Goal: Communication & Community: Ask a question

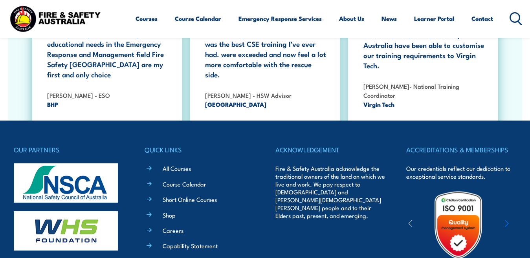
scroll to position [1271, 0]
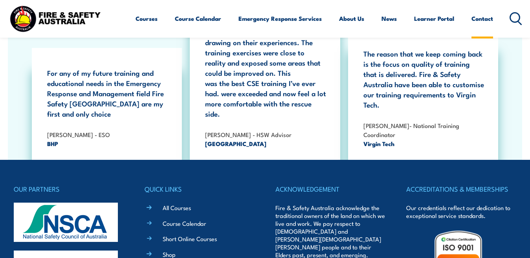
click at [485, 21] on link "Contact" at bounding box center [483, 18] width 22 height 19
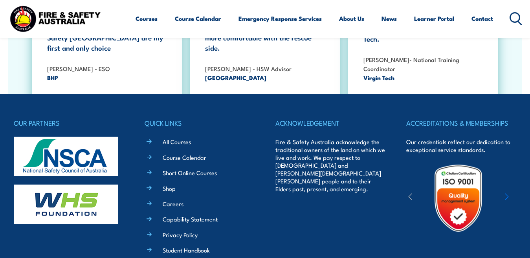
scroll to position [1428, 0]
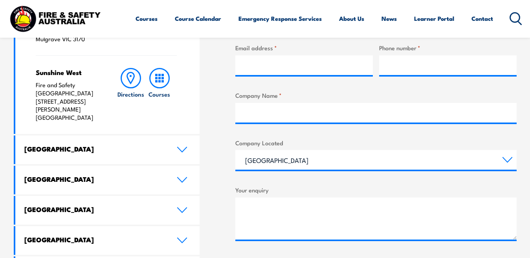
scroll to position [314, 0]
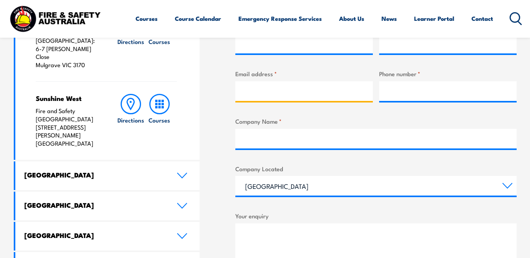
drag, startPoint x: 270, startPoint y: 89, endPoint x: 275, endPoint y: 101, distance: 12.9
click at [271, 89] on input "Email address *" at bounding box center [304, 91] width 138 height 20
type input "[EMAIL_ADDRESS][DOMAIN_NAME]"
type input "[PERSON_NAME]"
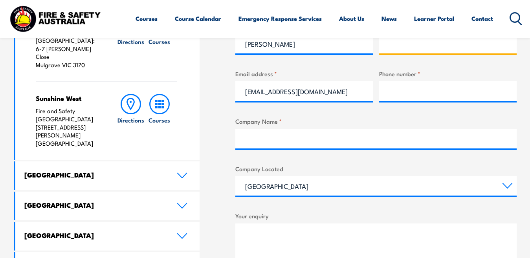
type input "[PERSON_NAME]"
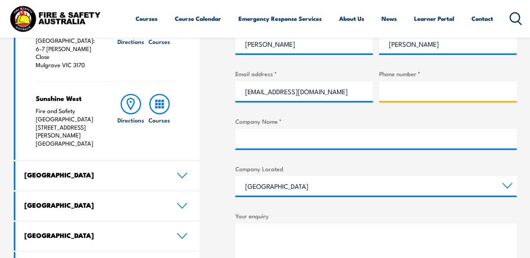
type input "2015895689"
type input "Greenmarketing-us"
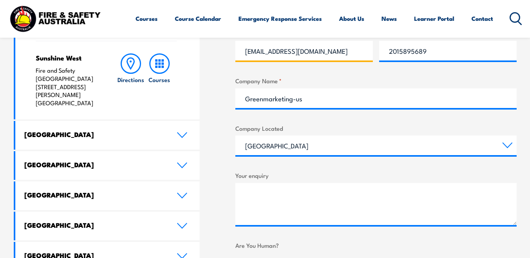
scroll to position [393, 0]
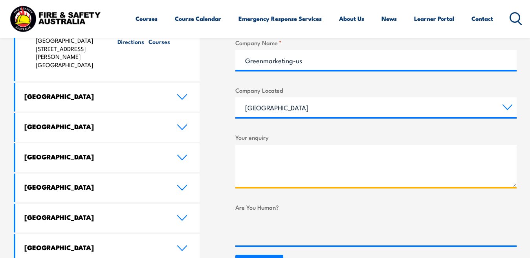
drag, startPoint x: 280, startPoint y: 157, endPoint x: 281, endPoint y: 153, distance: 4.0
click at [281, 155] on textarea "Your enquiry" at bounding box center [375, 166] width 281 height 42
click at [279, 173] on textarea "Your enquiry" at bounding box center [375, 166] width 281 height 42
paste textarea "Lo, Ipsumdolo si ame con! A el seddoei te incid ut lab etdol ma aliquaenim ad m…"
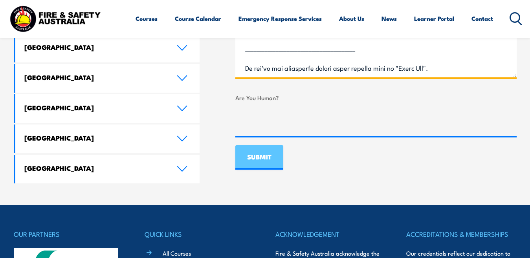
scroll to position [511, 0]
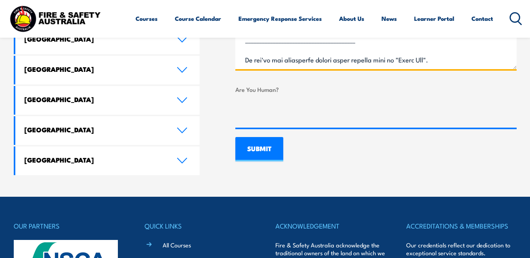
type textarea "Lo, Ipsumdolo si ame con! A el seddoei te incid ut lab etdol ma aliquaenim ad m…"
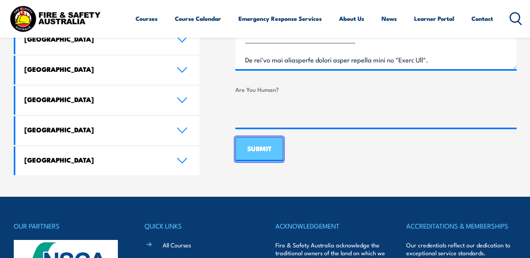
click at [264, 152] on input "SUBMIT" at bounding box center [259, 149] width 48 height 24
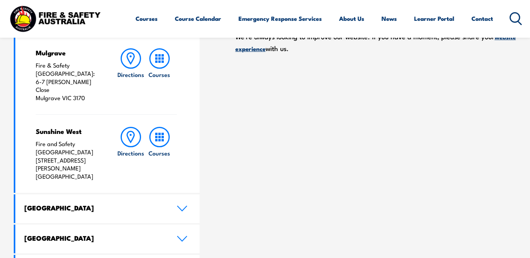
scroll to position [251, 0]
